Goal: Task Accomplishment & Management: Use online tool/utility

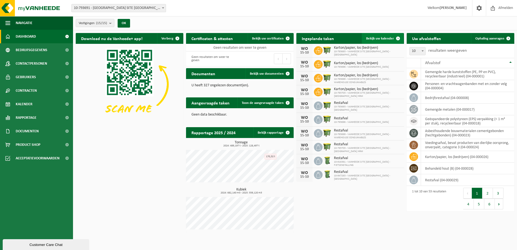
click at [380, 37] on span "Bekijk uw kalender" at bounding box center [380, 39] width 28 height 4
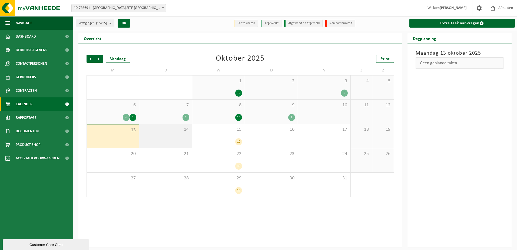
click at [176, 136] on div "14" at bounding box center [165, 136] width 52 height 24
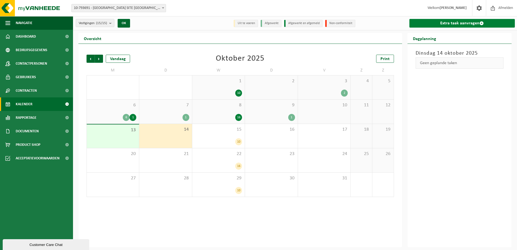
click at [438, 23] on link "Extra taak aanvragen" at bounding box center [462, 23] width 106 height 9
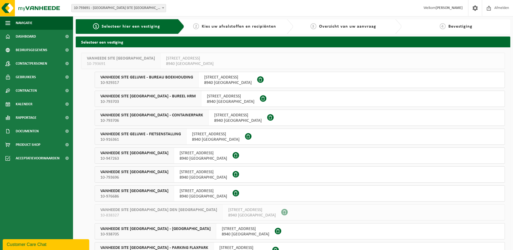
click at [184, 78] on span "VANHEEDE SITE GELUWE - BUREAU BOEKHOUDING" at bounding box center [146, 77] width 93 height 5
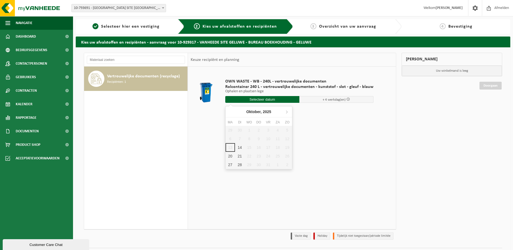
click at [261, 99] on input "text" at bounding box center [262, 99] width 74 height 7
click at [241, 146] on div "14" at bounding box center [239, 147] width 9 height 9
type input "Van 2025-10-14"
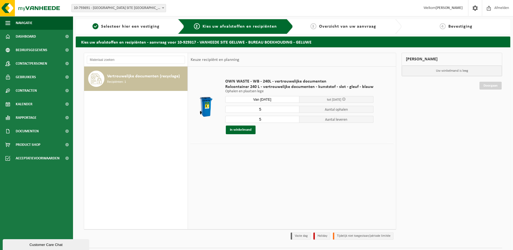
drag, startPoint x: 263, startPoint y: 109, endPoint x: 250, endPoint y: 110, distance: 12.4
click at [250, 110] on input "5" at bounding box center [262, 109] width 74 height 7
type input "1"
click at [251, 131] on button "In winkelmand" at bounding box center [241, 129] width 30 height 9
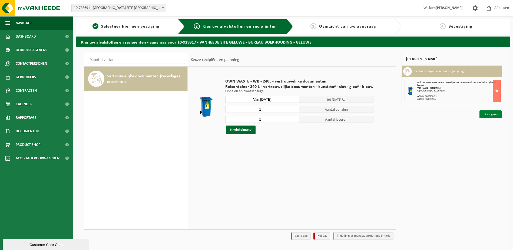
click at [489, 113] on link "Doorgaan" at bounding box center [490, 114] width 22 height 8
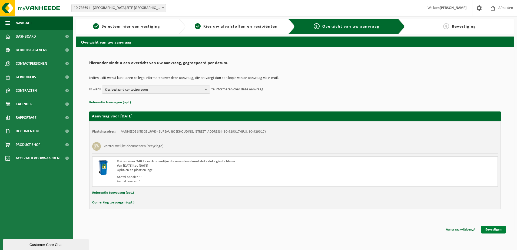
click at [496, 230] on link "Bevestigen" at bounding box center [493, 229] width 24 height 8
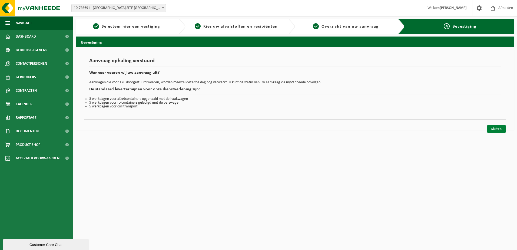
click at [500, 128] on link "Sluiten" at bounding box center [496, 129] width 18 height 8
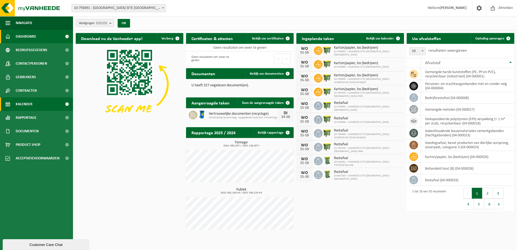
click at [27, 105] on span "Kalender" at bounding box center [24, 104] width 17 height 14
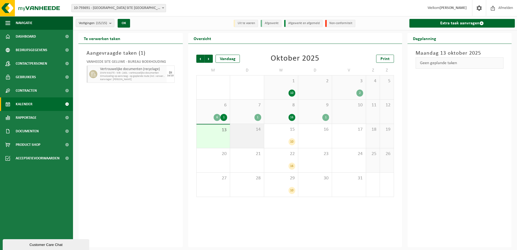
click at [257, 135] on div "14" at bounding box center [247, 136] width 34 height 24
click at [254, 131] on span "14" at bounding box center [247, 130] width 28 height 6
click at [216, 137] on div "13" at bounding box center [214, 136] width 34 height 24
click at [252, 138] on div "14" at bounding box center [247, 136] width 34 height 24
